Goal: Find specific page/section: Find specific page/section

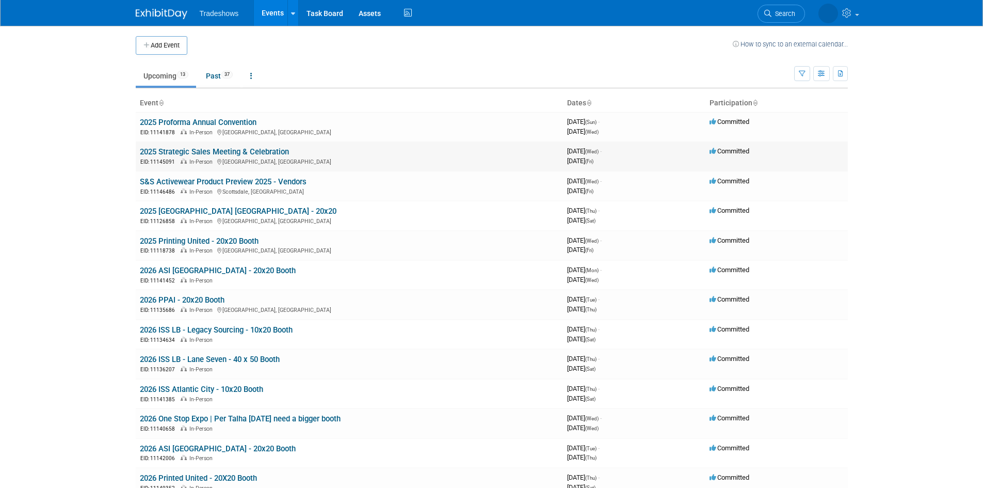
click at [264, 148] on link "2025 Strategic Sales Meeting & Celebration" at bounding box center [214, 151] width 149 height 9
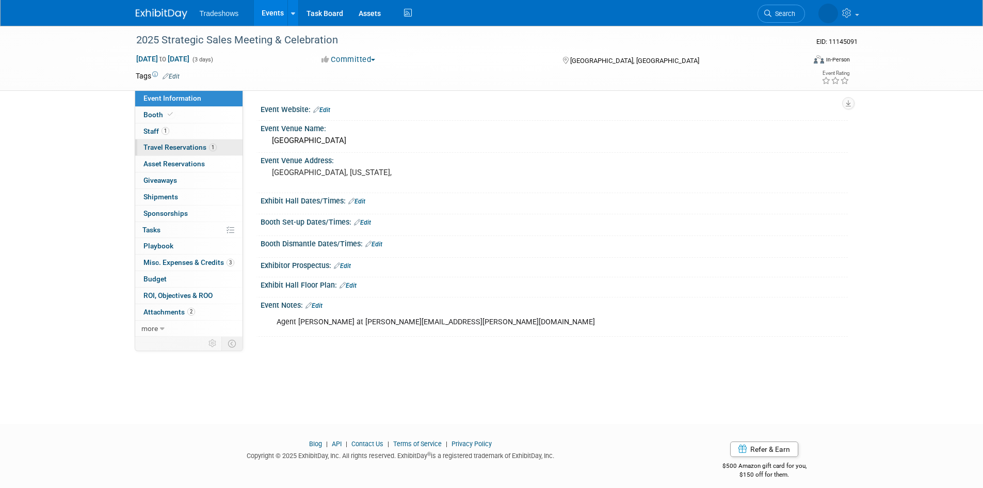
click at [235, 154] on link "1 Travel Reservations 1" at bounding box center [188, 147] width 107 height 16
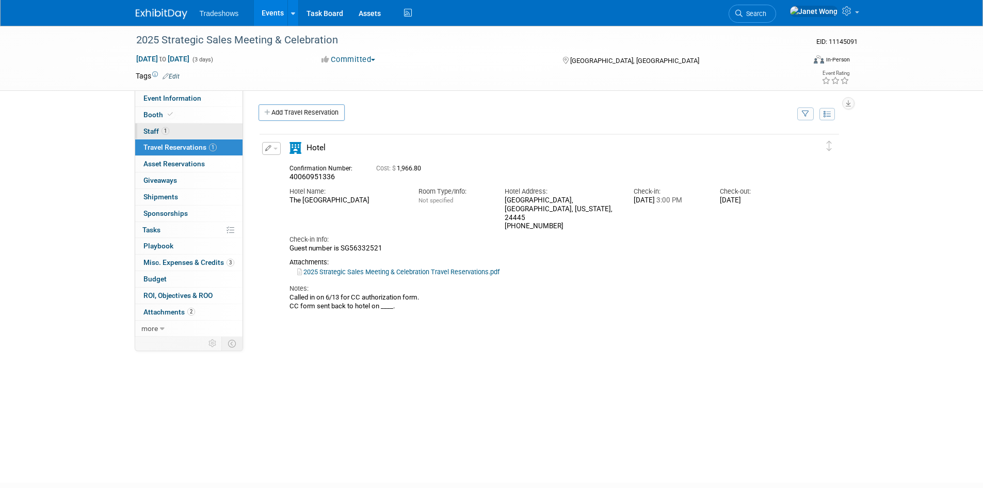
click at [185, 133] on link "1 Staff 1" at bounding box center [188, 131] width 107 height 16
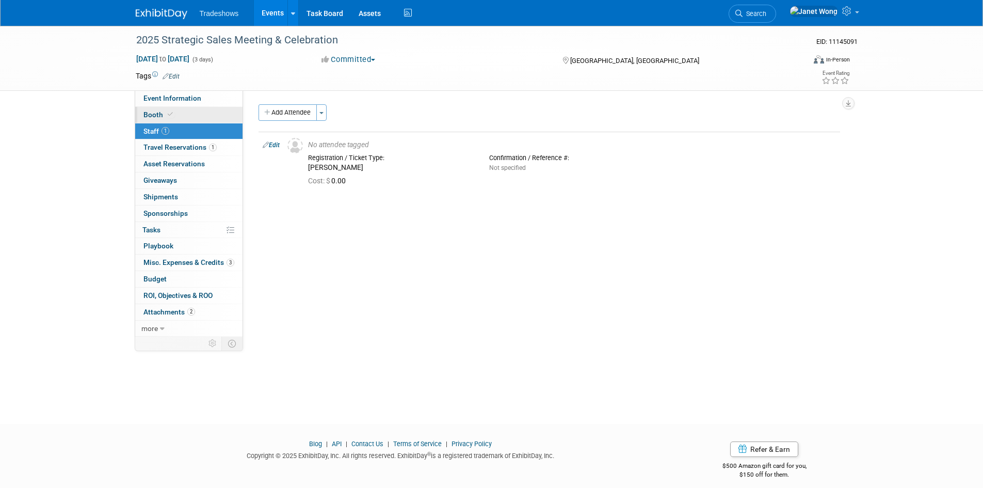
click at [186, 114] on link "Booth" at bounding box center [188, 115] width 107 height 16
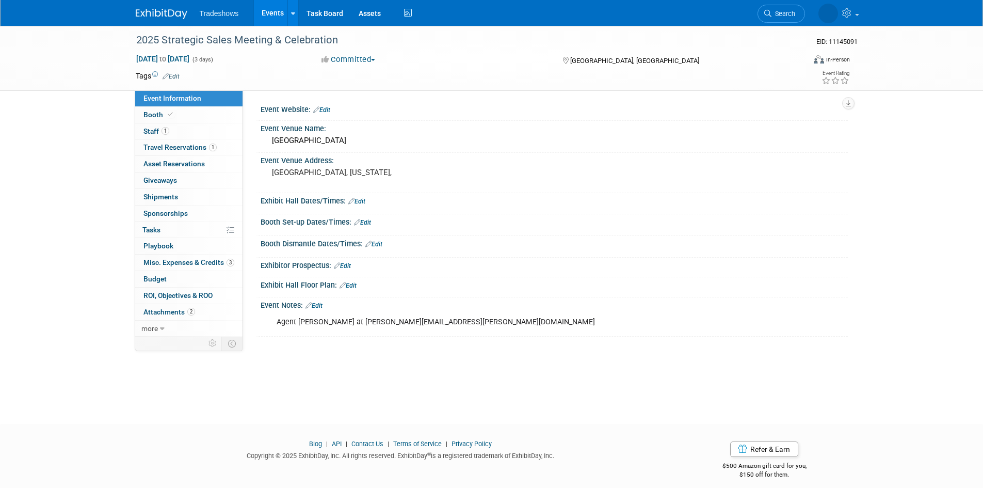
click at [275, 9] on link "Events" at bounding box center [273, 13] width 38 height 26
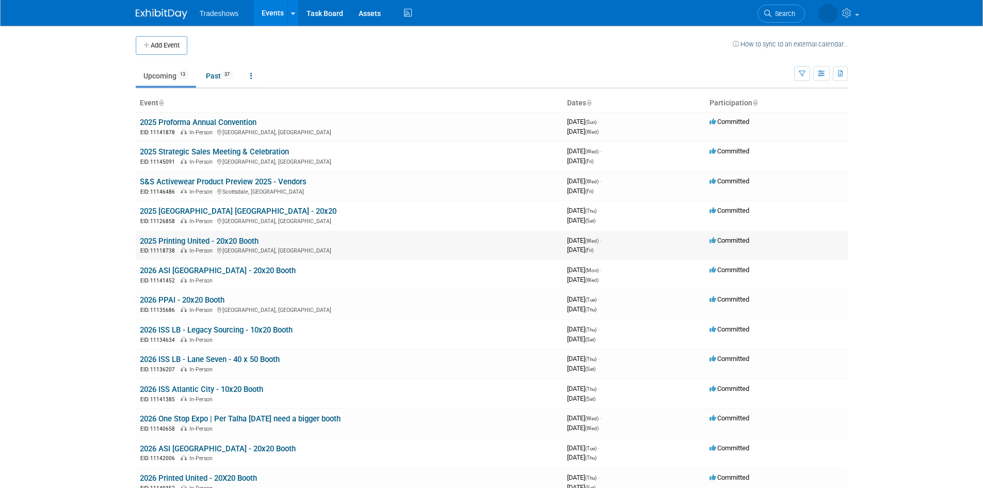
click at [203, 239] on link "2025 Printing United - 20x20 Booth" at bounding box center [199, 240] width 119 height 9
